Goal: Task Accomplishment & Management: Manage account settings

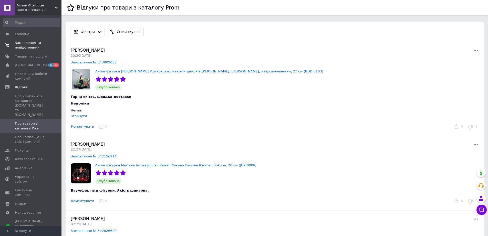
click at [25, 44] on span "Замовлення та повідомлення" at bounding box center [31, 45] width 33 height 9
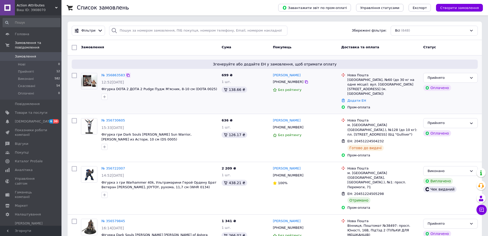
click at [126, 75] on icon at bounding box center [128, 75] width 4 height 4
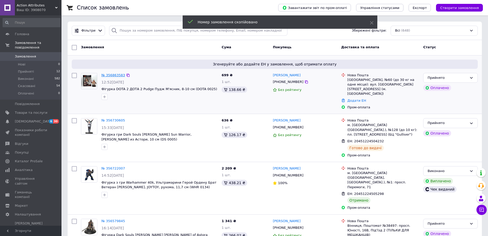
click at [113, 75] on link "№ 356863583" at bounding box center [114, 75] width 24 height 4
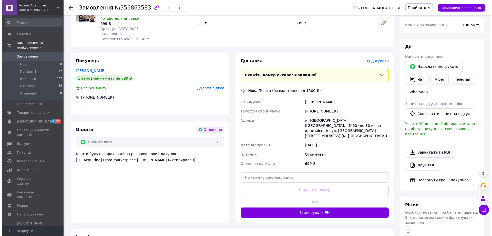
scroll to position [68, 0]
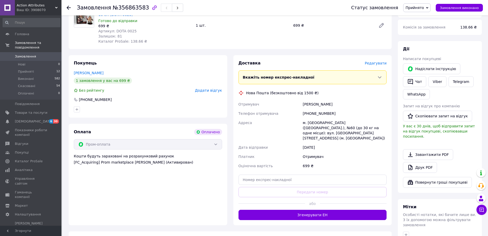
click at [376, 63] on span "Редагувати" at bounding box center [376, 63] width 22 height 4
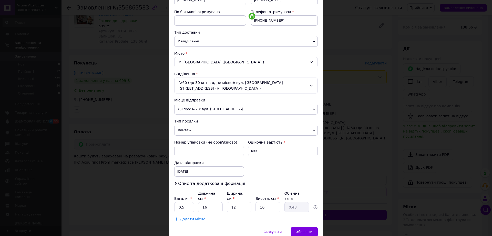
scroll to position [105, 0]
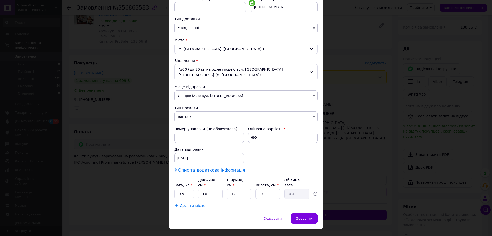
click at [206, 167] on span "Опис та додаткова інформація" at bounding box center [211, 169] width 67 height 5
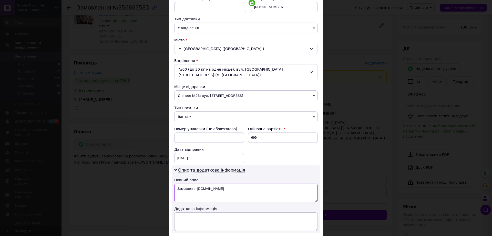
click at [219, 183] on textarea "Замовлення [DOMAIN_NAME]" at bounding box center [246, 192] width 144 height 18
paste textarea "356863583"
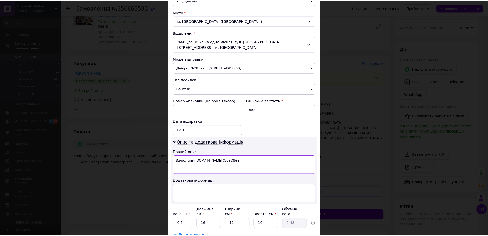
scroll to position [162, 0]
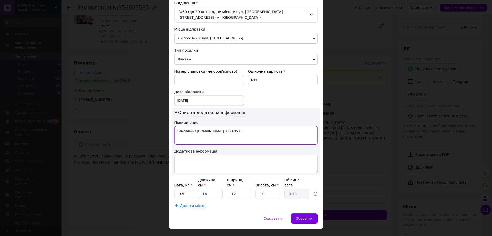
type textarea "Замовлення [DOMAIN_NAME] 356863583"
drag, startPoint x: 214, startPoint y: 184, endPoint x: 195, endPoint y: 184, distance: 19.5
click at [196, 184] on div "Вага, кг * 0.5 Довжина, см * 16 Ширина, см * 12 Висота, см * 10 Об'ємна вага 0.…" at bounding box center [246, 188] width 144 height 22
type input "2"
type input "0.1"
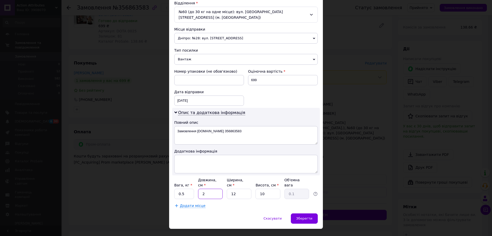
type input "24"
type input "0.72"
type input "24"
type input "1"
type input "0.1"
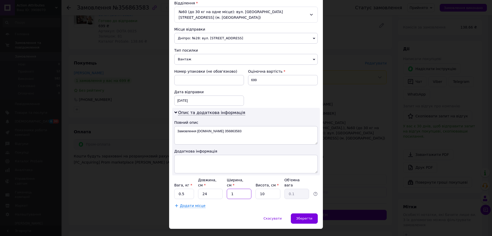
type input "17"
type input "1.02"
type input "17"
type input "9"
type input "0.92"
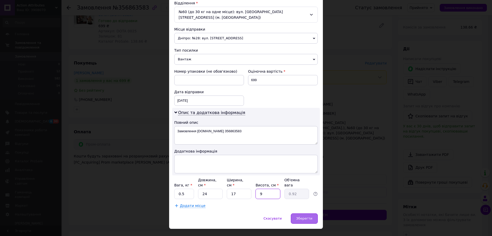
type input "9"
click at [317, 213] on div "Зберегти" at bounding box center [304, 218] width 27 height 10
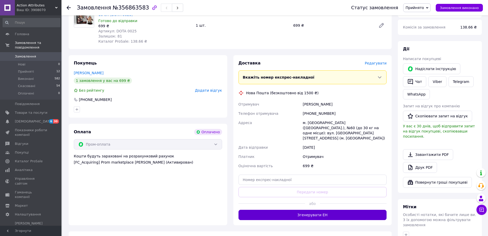
click at [321, 211] on button "Згенерувати ЕН" at bounding box center [313, 214] width 148 height 10
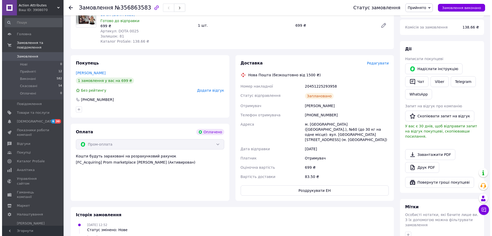
scroll to position [0, 0]
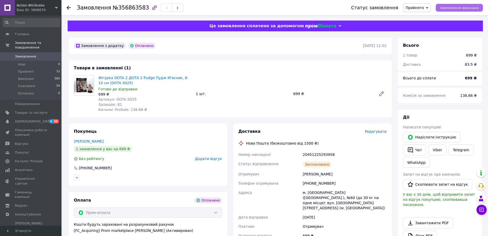
click at [456, 8] on span "Замовлення виконано" at bounding box center [459, 8] width 39 height 4
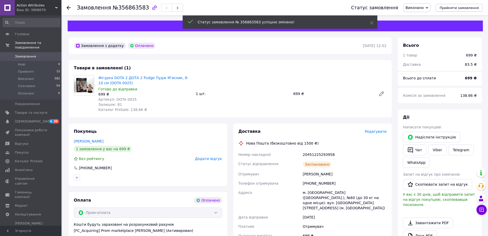
click at [455, 8] on span "Прийняти замовлення" at bounding box center [459, 8] width 39 height 4
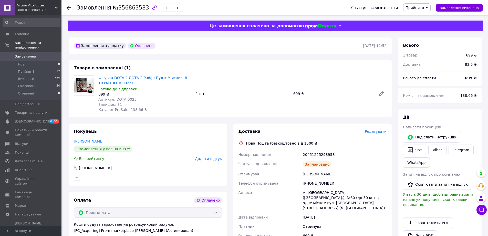
click at [431, 7] on span "Прийнято" at bounding box center [416, 7] width 27 height 9
click at [445, 13] on div "Статус замовлення Прийнято Виконано Скасовано Оплачено Замовлення виконано" at bounding box center [412, 7] width 142 height 15
click at [67, 8] on use at bounding box center [69, 8] width 4 height 4
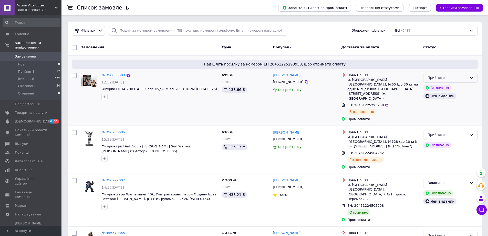
click at [472, 78] on icon at bounding box center [472, 78] width 4 height 4
click at [27, 110] on span "Товари та послуги" at bounding box center [31, 112] width 33 height 5
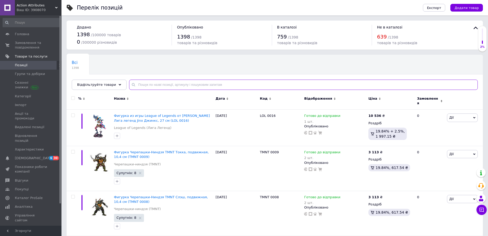
click at [147, 85] on input "text" at bounding box center [303, 84] width 349 height 10
paste input "BDD 0010"
type input "BDD 0010"
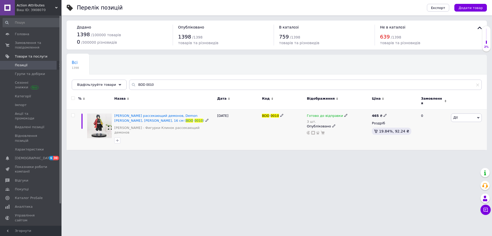
click at [345, 114] on icon at bounding box center [346, 115] width 3 height 3
click at [406, 125] on div "Залишки 3 шт." at bounding box center [380, 133] width 64 height 16
drag, startPoint x: 346, startPoint y: 128, endPoint x: 339, endPoint y: 128, distance: 6.7
click at [341, 128] on div "Готово до відправки 3 шт. Наявність [PERSON_NAME] до відправки В наявності Нема…" at bounding box center [338, 123] width 63 height 21
type input "2"
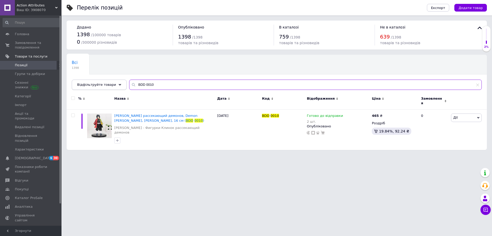
drag, startPoint x: 157, startPoint y: 84, endPoint x: 112, endPoint y: 84, distance: 44.9
click at [118, 84] on div "Відфільтруйте товари BDD 0010" at bounding box center [277, 84] width 410 height 10
paste input "VOC 0011"
type input "VOC 0011"
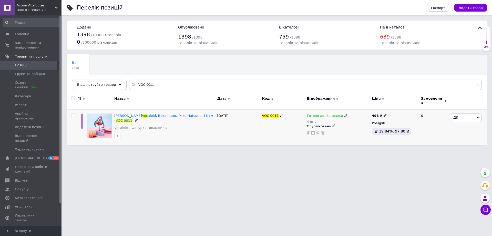
click at [345, 114] on icon at bounding box center [346, 115] width 3 height 3
click at [410, 126] on div "Залишки 4 шт." at bounding box center [380, 133] width 64 height 16
drag, startPoint x: 351, startPoint y: 131, endPoint x: 344, endPoint y: 131, distance: 6.7
click at [346, 131] on div "Наявність [PERSON_NAME] до відправки В наявності Немає в наявності Під замовлен…" at bounding box center [380, 121] width 70 height 46
type input "3"
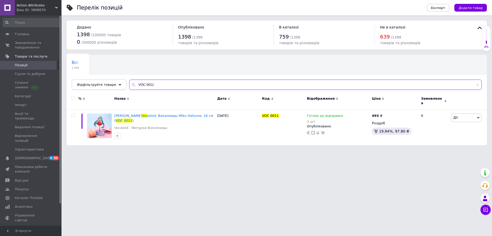
click at [114, 85] on div "Відфільтруйте товари VOC 0011" at bounding box center [277, 84] width 410 height 10
paste input "BM 0004"
type input "BM 0004"
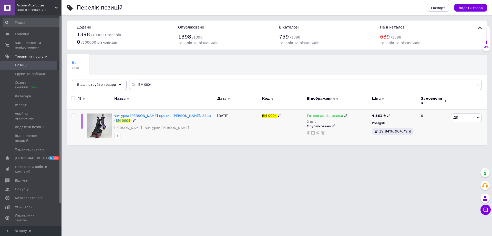
click at [345, 114] on icon at bounding box center [346, 115] width 3 height 3
click at [401, 125] on div "Залишки 2 шт." at bounding box center [380, 133] width 64 height 16
drag, startPoint x: 348, startPoint y: 129, endPoint x: 343, endPoint y: 129, distance: 4.6
click at [344, 129] on div "Готово до відправки 2 шт. Наявність [PERSON_NAME] до відправки В наявності Нема…" at bounding box center [338, 123] width 63 height 21
type input "1"
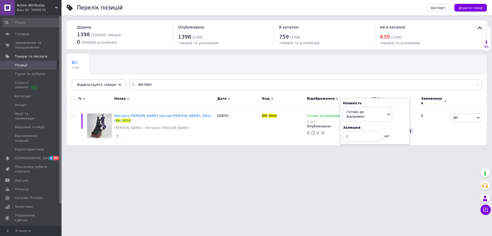
click at [352, 150] on html "Action Attributes Ваш ID: 3908070 Сайт Action Attributes Кабінет покупця Переві…" at bounding box center [246, 75] width 492 height 150
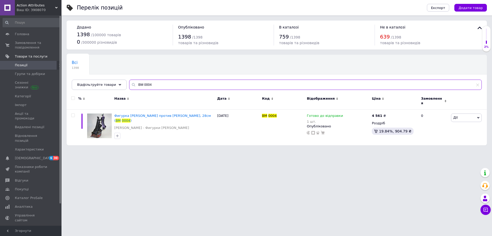
drag, startPoint x: 160, startPoint y: 85, endPoint x: 121, endPoint y: 86, distance: 39.0
click at [122, 86] on div "Всі 1398 Ok Відфільтровано... Зберегти Нічого не знайдено Можливо, помилка у сл…" at bounding box center [277, 72] width 420 height 35
paste input "810003941916"
type input "810003941916"
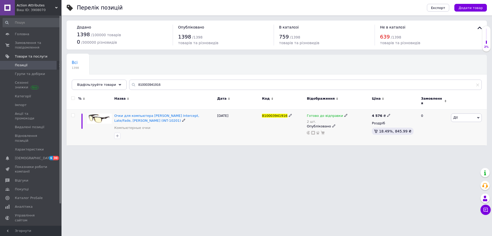
click at [345, 114] on icon at bounding box center [346, 115] width 3 height 3
click at [395, 123] on li "В наявності" at bounding box center [372, 126] width 49 height 7
click at [375, 111] on span "В наявності" at bounding box center [372, 112] width 49 height 10
click at [367, 134] on li "Готово до відправки" at bounding box center [372, 136] width 49 height 7
click at [360, 131] on input "2" at bounding box center [367, 136] width 39 height 10
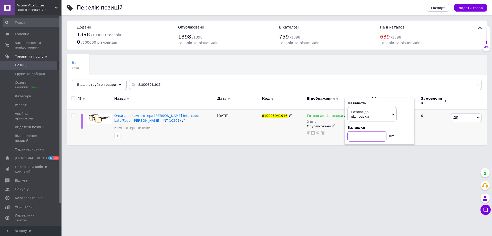
type input "1"
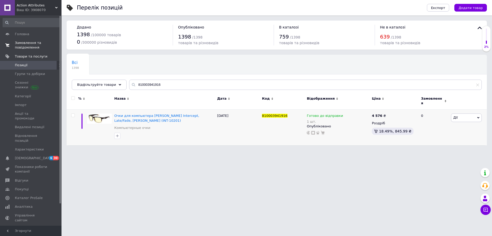
click at [33, 45] on span "Замовлення та повідомлення" at bounding box center [31, 45] width 33 height 9
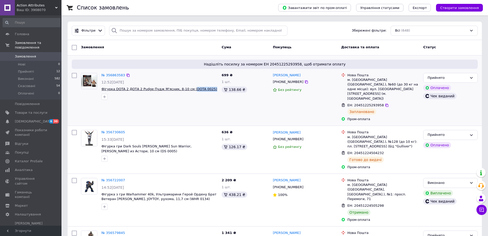
drag, startPoint x: 204, startPoint y: 88, endPoint x: 186, endPoint y: 88, distance: 17.7
click at [186, 88] on span "Фігурка DOTA 2 ДОТА 2 Pudge Пудж М'ясник, 8-10 см (DOTA 0025)" at bounding box center [160, 89] width 116 height 5
copy span "DOTA 0025)"
click at [28, 110] on span "Товари та послуги" at bounding box center [31, 112] width 33 height 5
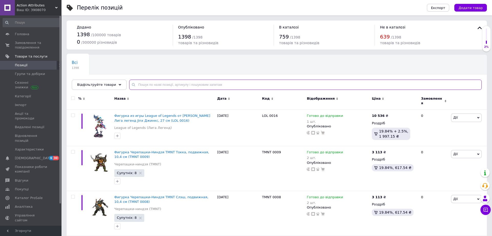
click at [145, 83] on input "text" at bounding box center [305, 84] width 353 height 10
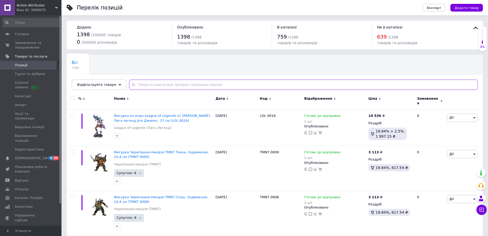
paste input "DS 0005)"
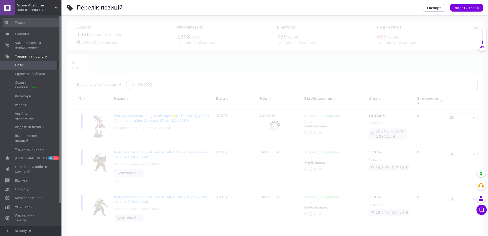
type input "DS 0005)"
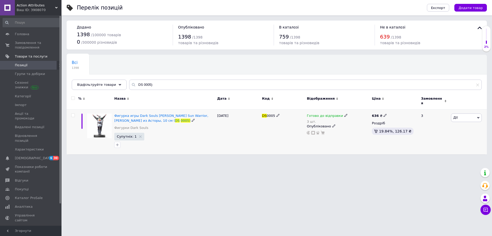
click at [345, 114] on icon at bounding box center [346, 115] width 3 height 3
click at [405, 125] on div "Залишки" at bounding box center [380, 127] width 64 height 5
drag, startPoint x: 350, startPoint y: 125, endPoint x: 352, endPoint y: 127, distance: 3.0
click at [350, 131] on input "3" at bounding box center [367, 136] width 39 height 10
drag, startPoint x: 352, startPoint y: 128, endPoint x: 356, endPoint y: 128, distance: 4.4
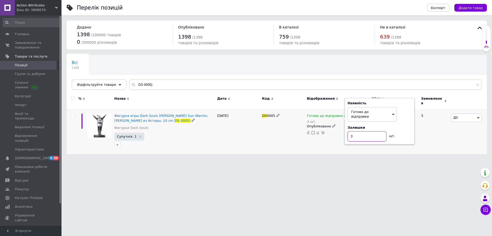
click at [356, 131] on input "3" at bounding box center [367, 136] width 39 height 10
type input "2"
